Goal: Check status: Check status

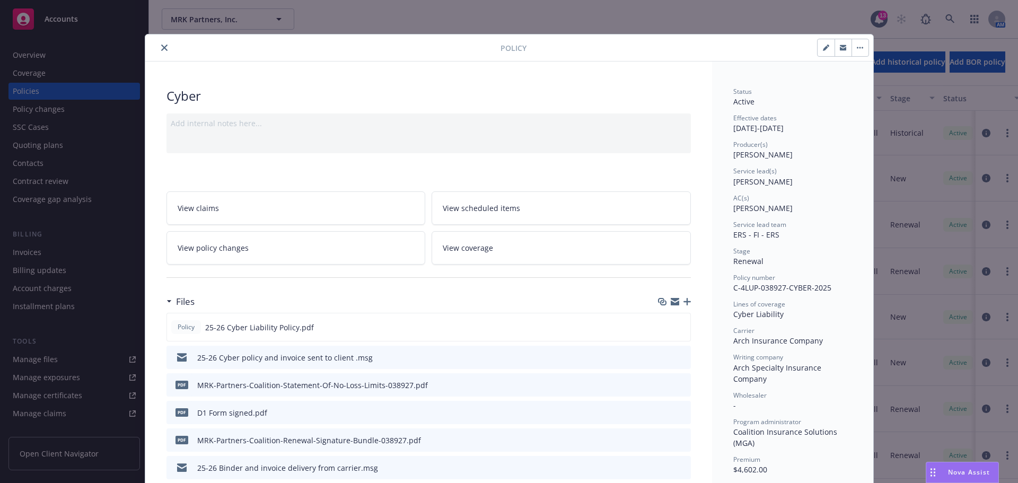
scroll to position [74, 0]
